Goal: Navigation & Orientation: Find specific page/section

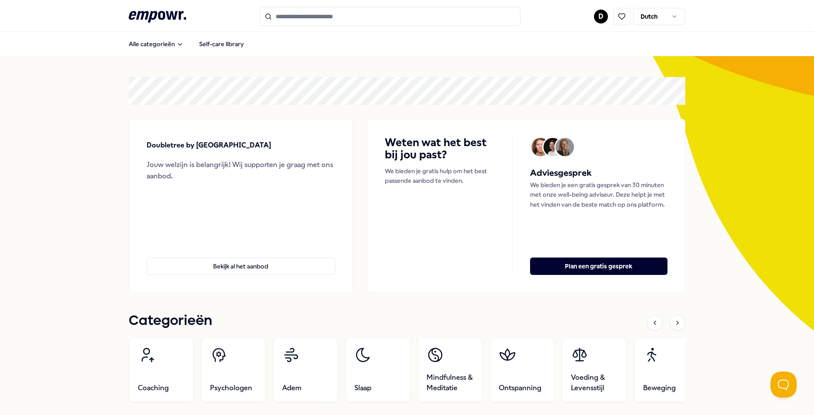
scroll to position [782, 0]
